Goal: Transaction & Acquisition: Purchase product/service

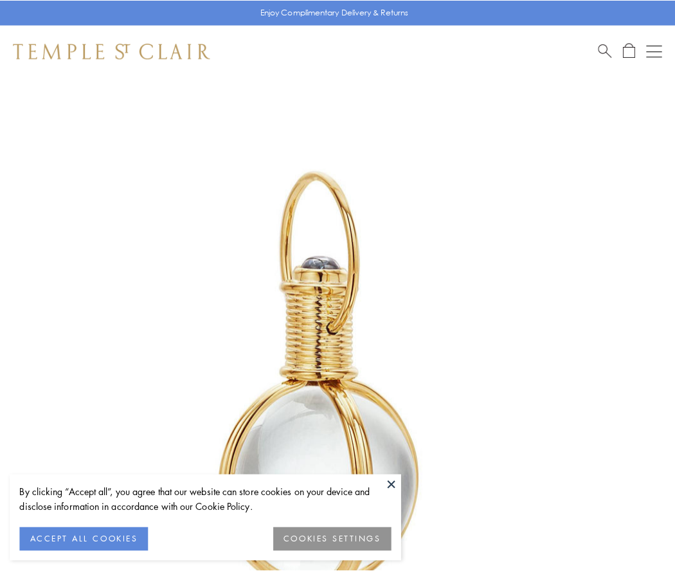
scroll to position [336, 0]
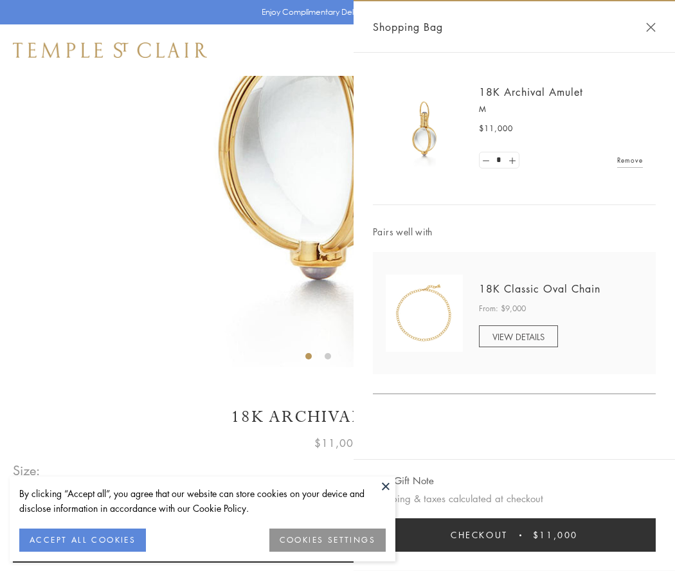
click at [515, 535] on button "Checkout $11,000" at bounding box center [514, 534] width 283 height 33
